Goal: Information Seeking & Learning: Find specific fact

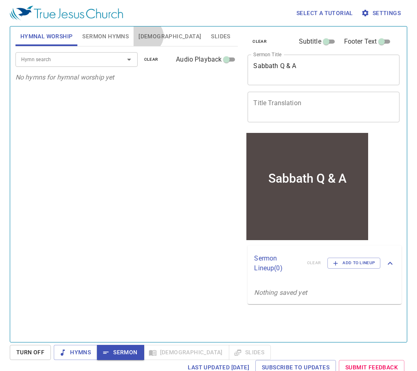
click at [147, 36] on span "Bible" at bounding box center [169, 36] width 63 height 10
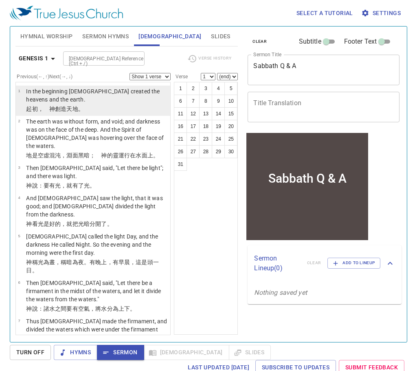
click at [134, 26] on button "Bible" at bounding box center [170, 36] width 73 height 20
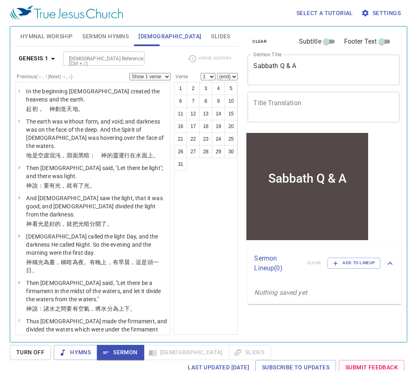
click at [118, 61] on input "Bible Reference (Ctrl + /)" at bounding box center [97, 58] width 63 height 9
type input "lk 18 18"
select select "18"
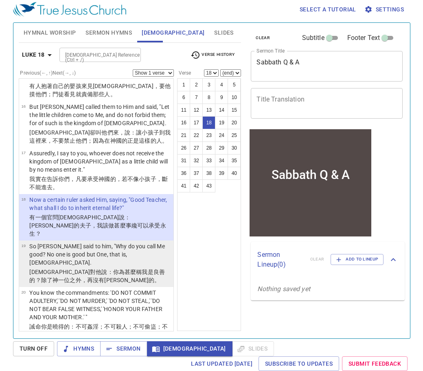
scroll to position [653, 0]
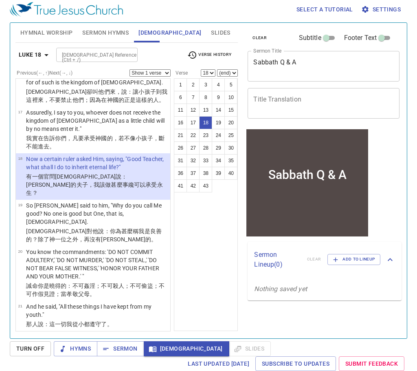
click at [391, 7] on span "Settings" at bounding box center [382, 9] width 38 height 10
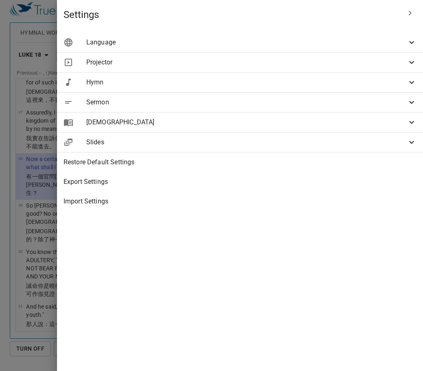
click at [388, 40] on span "Language" at bounding box center [246, 42] width 321 height 10
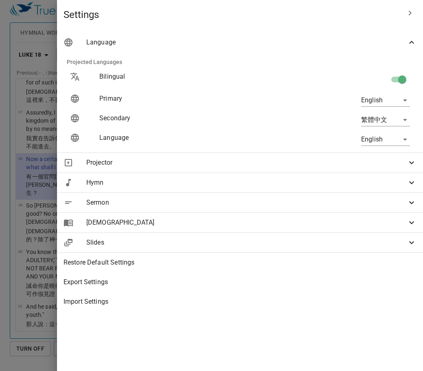
click at [393, 83] on input "checkbox" at bounding box center [402, 80] width 46 height 15
checkbox input "false"
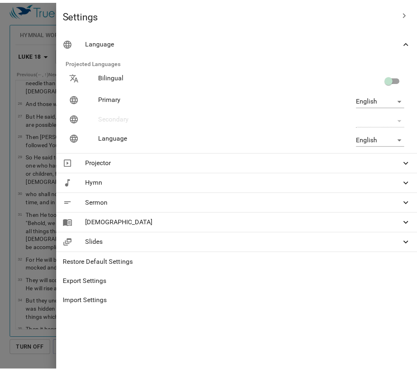
scroll to position [416, 0]
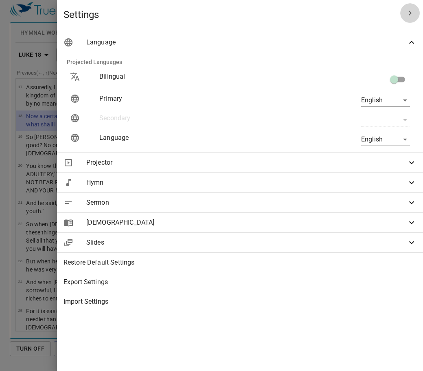
click at [404, 12] on button "button" at bounding box center [410, 13] width 20 height 20
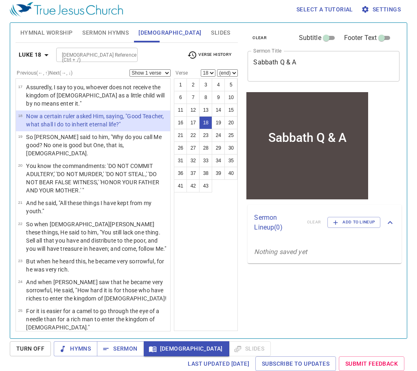
click at [168, 73] on select "Show 1 verse Show 2 verses Show 3 verses Show 4 verses Show 5 verses" at bounding box center [150, 72] width 41 height 7
select select "2"
click at [130, 69] on select "Show 1 verse Show 2 verses Show 3 verses Show 4 verses Show 5 verses" at bounding box center [150, 72] width 41 height 7
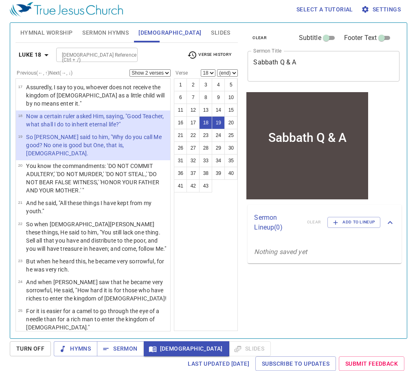
select select "20"
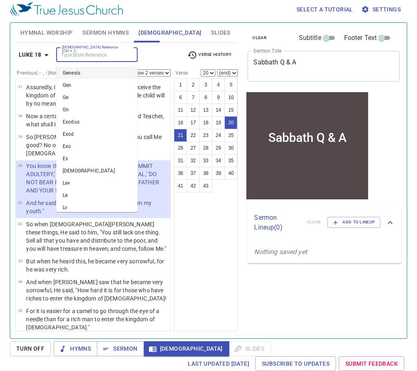
click at [79, 55] on input "Bible Reference (Ctrl + /)" at bounding box center [90, 54] width 63 height 9
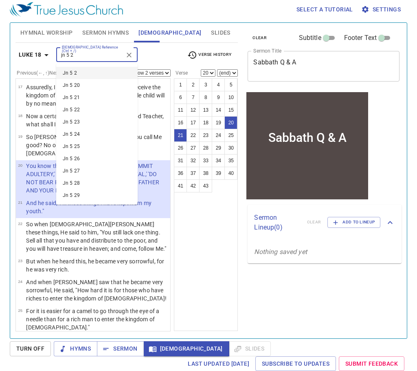
type input "jn 5 2"
select select "1"
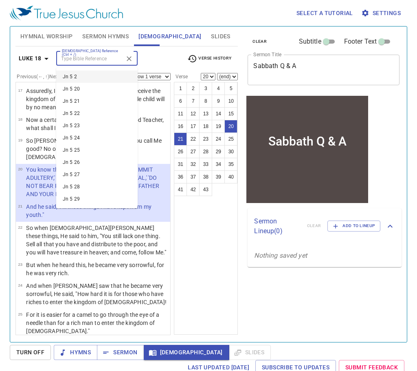
scroll to position [0, 0]
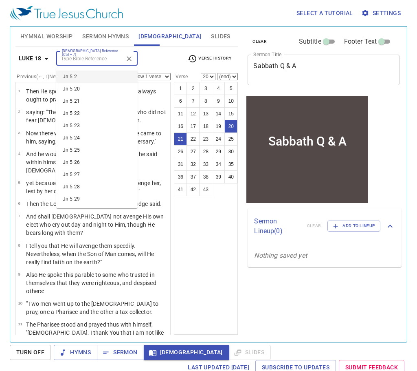
select select "2"
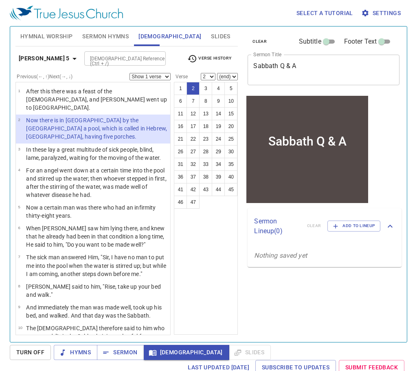
click at [119, 59] on input "Bible Reference (Ctrl + /)" at bounding box center [118, 58] width 63 height 9
type input "mk 2 27"
select select "27"
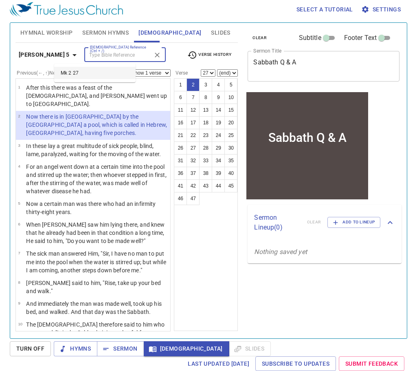
scroll to position [567, 0]
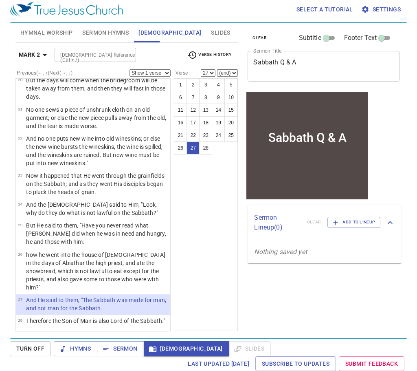
click at [106, 60] on div "Bible Reference (Ctrl + /)" at bounding box center [95, 55] width 81 height 14
type input "jn 20 19"
select select "19"
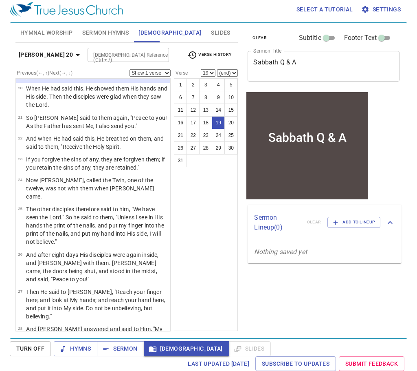
scroll to position [406, 0]
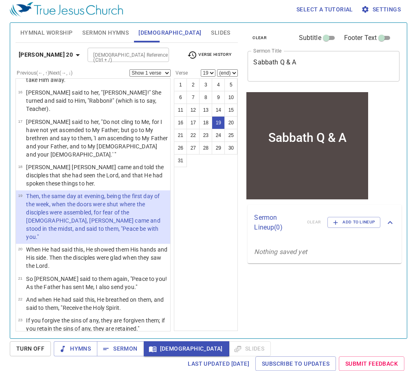
click at [122, 60] on div "Bible Reference (Ctrl + /)" at bounding box center [128, 55] width 81 height 14
type input "is 58"
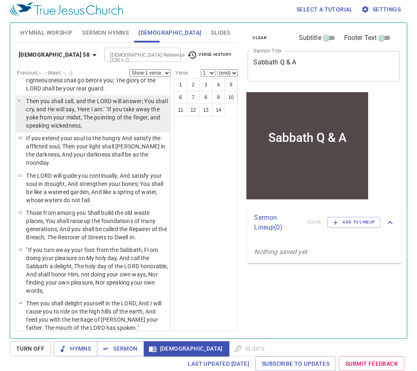
scroll to position [285, 0]
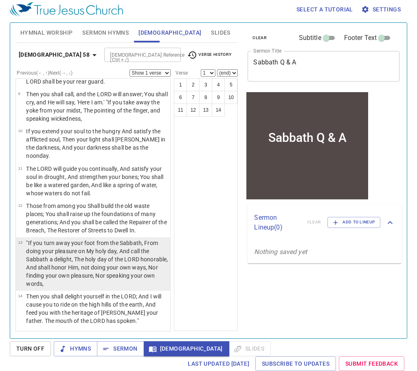
click at [92, 266] on p ""If you turn away your foot from the Sabbath, From doing your pleasure on My ho…" at bounding box center [97, 263] width 142 height 49
select select "13"
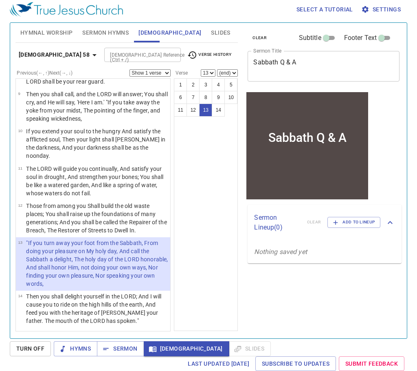
scroll to position [291, 0]
click at [150, 73] on select "Show 1 verse Show 2 verses Show 3 verses Show 4 verses Show 5 verses" at bounding box center [150, 72] width 41 height 7
select select "2"
click at [130, 69] on select "Show 1 verse Show 2 verses Show 3 verses Show 4 verses Show 5 verses" at bounding box center [150, 72] width 41 height 7
